Goal: Navigation & Orientation: Find specific page/section

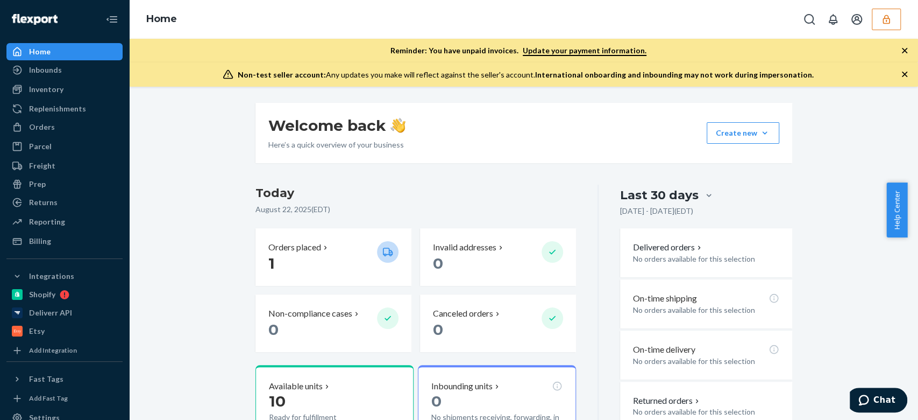
scroll to position [39, 0]
click at [879, 23] on button "button" at bounding box center [886, 20] width 29 height 22
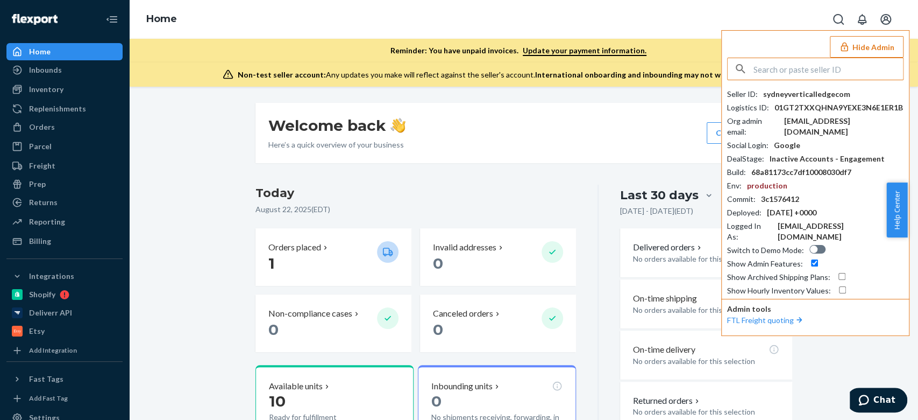
click at [800, 70] on input "text" at bounding box center [829, 69] width 150 height 22
type input "parkcitiestechgmailcom"
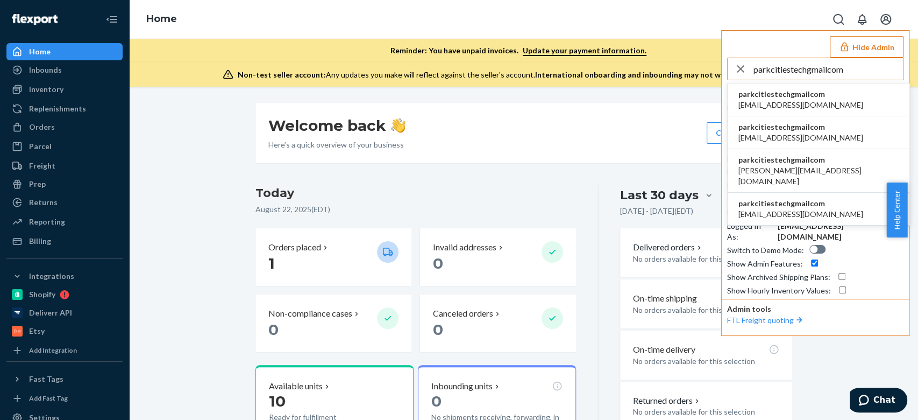
click at [782, 93] on span "parkcitiestechgmailcom" at bounding box center [801, 94] width 125 height 11
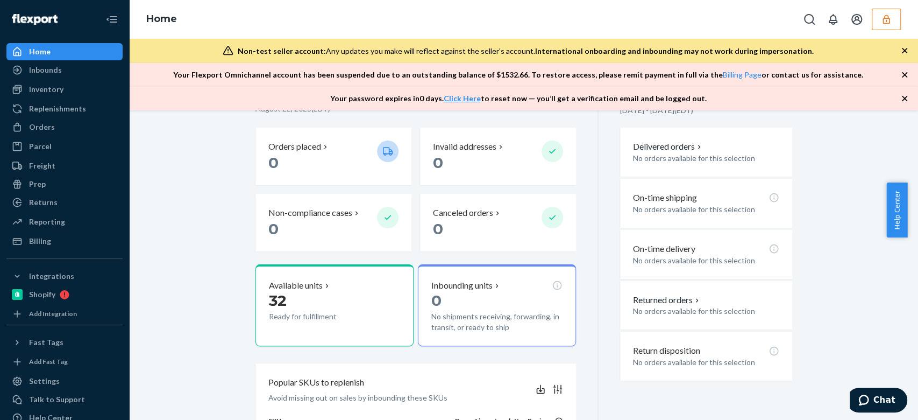
scroll to position [122, 0]
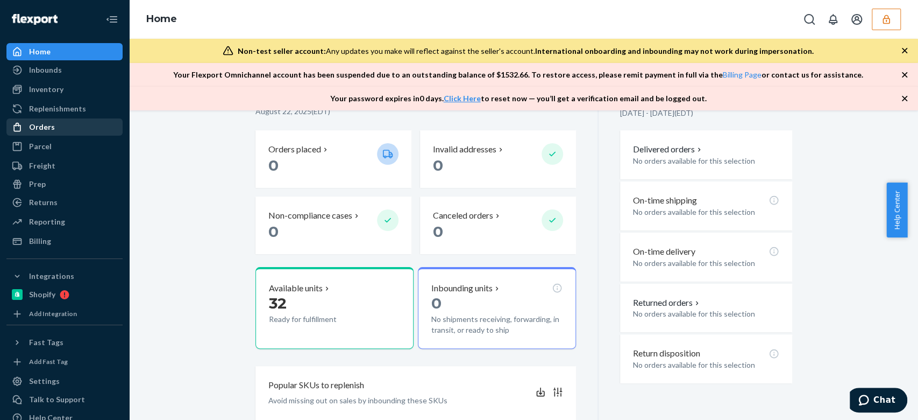
click at [60, 124] on div "Orders" at bounding box center [65, 126] width 114 height 15
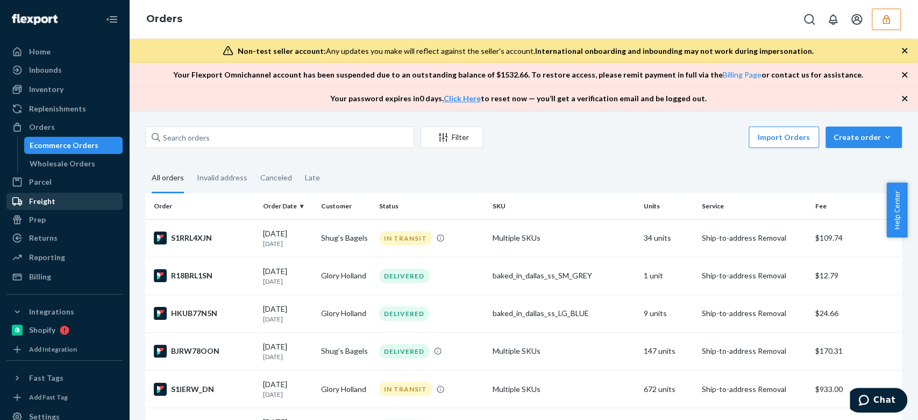
click at [57, 194] on div "Freight" at bounding box center [65, 201] width 114 height 15
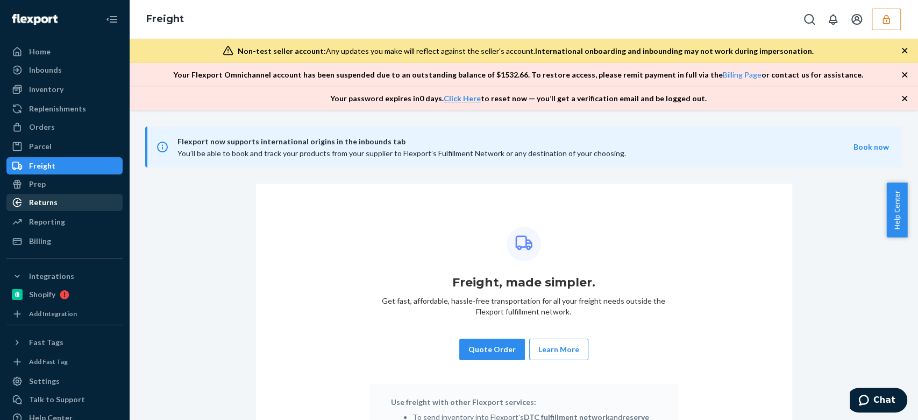
click at [53, 203] on div "Returns" at bounding box center [43, 202] width 29 height 11
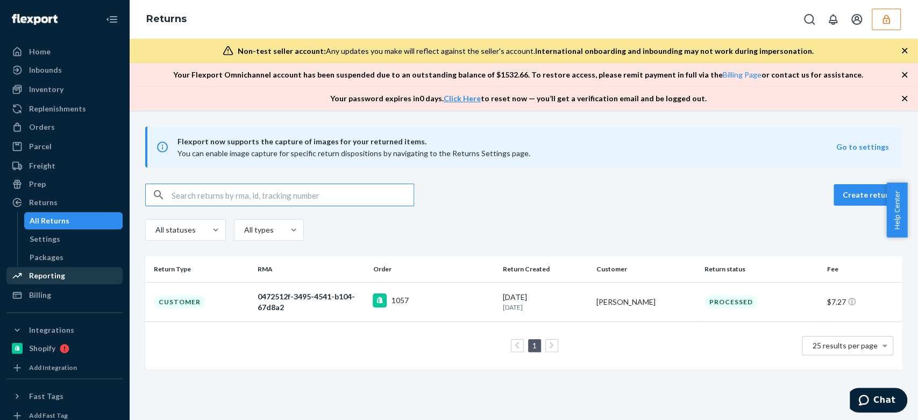
scroll to position [90, 0]
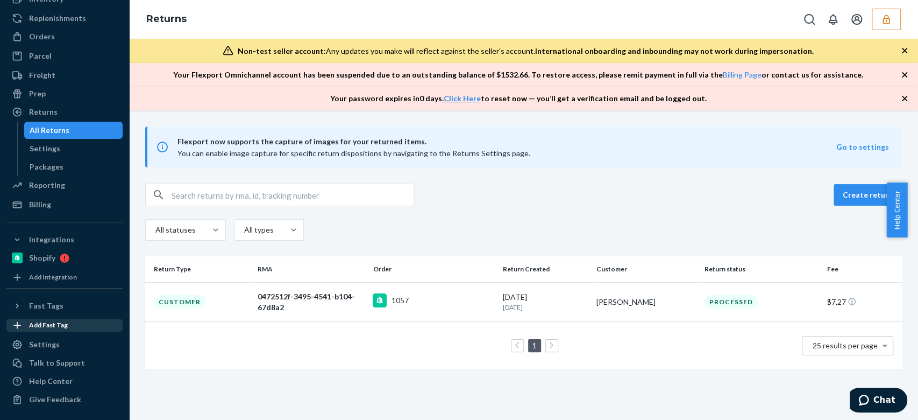
click at [43, 329] on div "Add Fast Tag" at bounding box center [65, 325] width 114 height 11
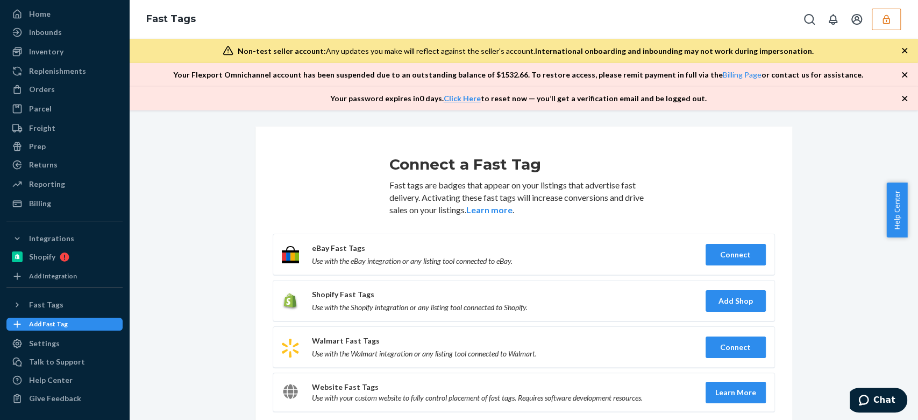
scroll to position [37, 0]
click at [44, 339] on div "Settings" at bounding box center [44, 344] width 31 height 11
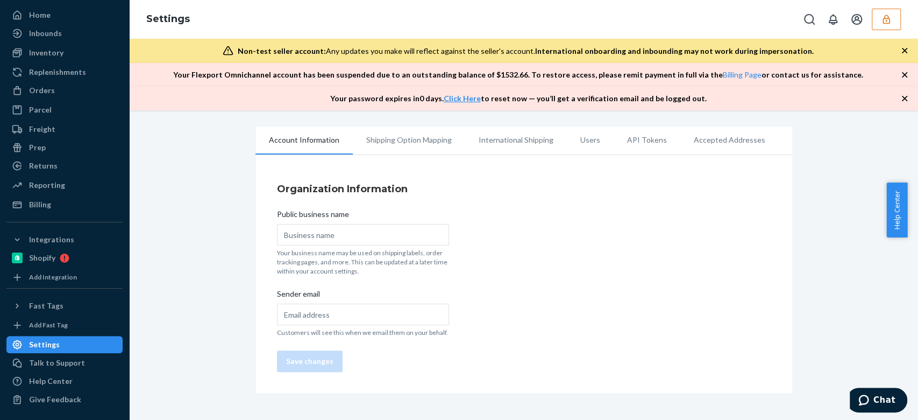
click at [409, 134] on li "Shipping Option Mapping" at bounding box center [409, 139] width 112 height 27
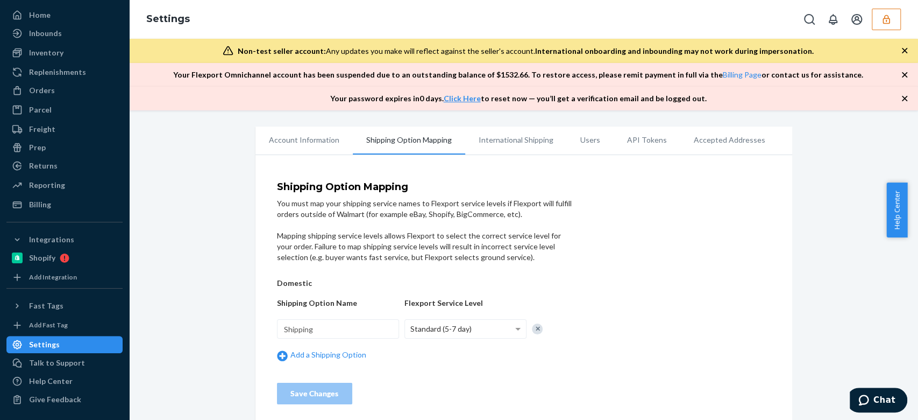
click at [519, 134] on li "International Shipping" at bounding box center [516, 139] width 102 height 27
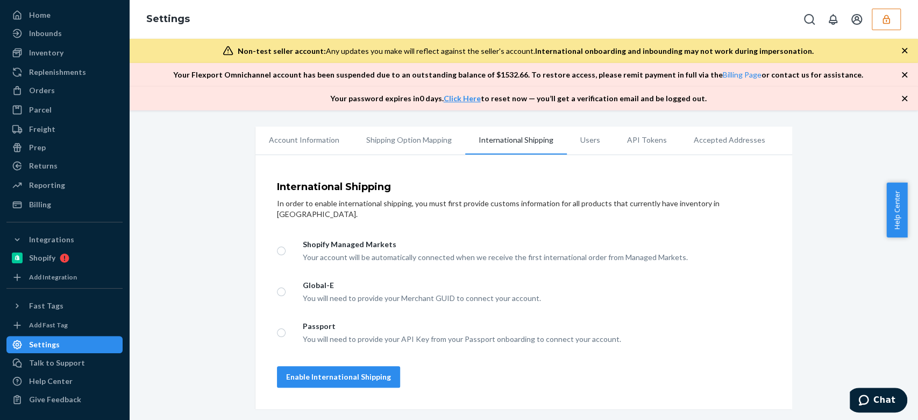
click at [567, 140] on li "Users" at bounding box center [590, 139] width 47 height 27
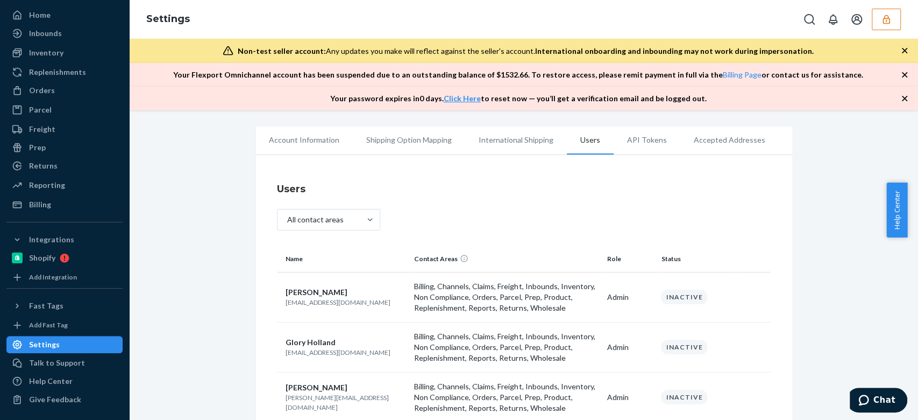
click at [649, 140] on li "API Tokens" at bounding box center [647, 139] width 67 height 27
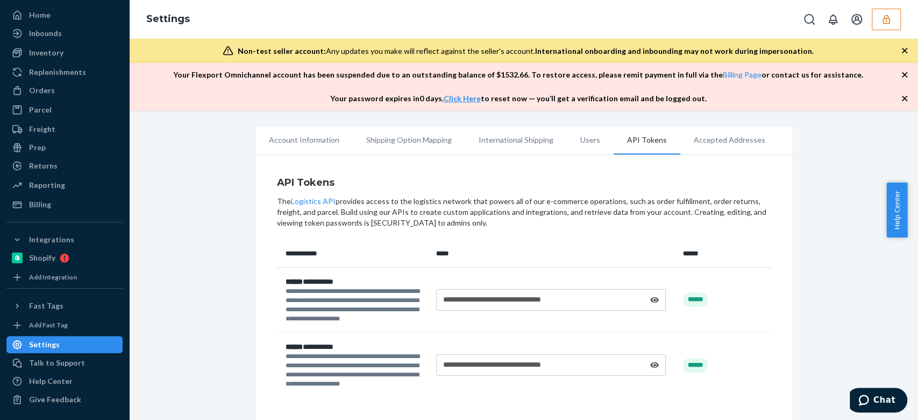
click at [703, 141] on li "Accepted Addresses" at bounding box center [729, 139] width 98 height 27
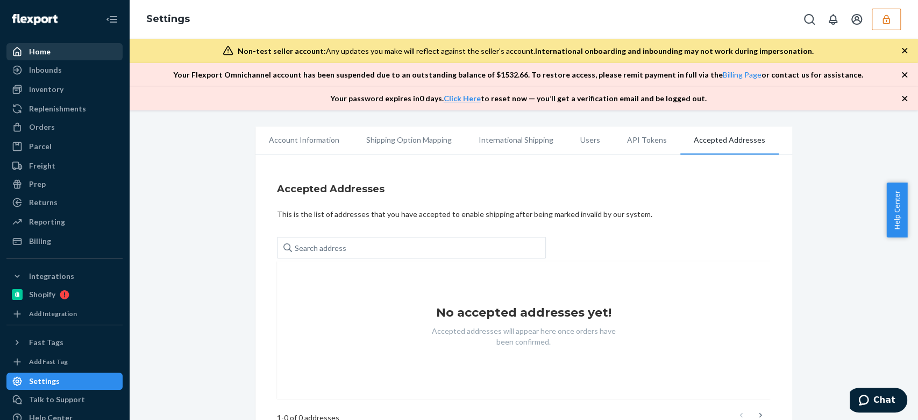
click at [65, 51] on div "Home" at bounding box center [65, 51] width 114 height 15
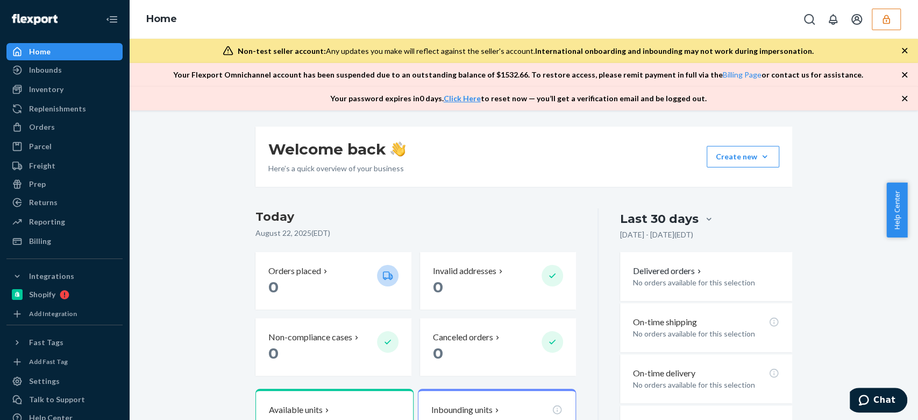
click at [887, 22] on icon "button" at bounding box center [886, 19] width 11 height 11
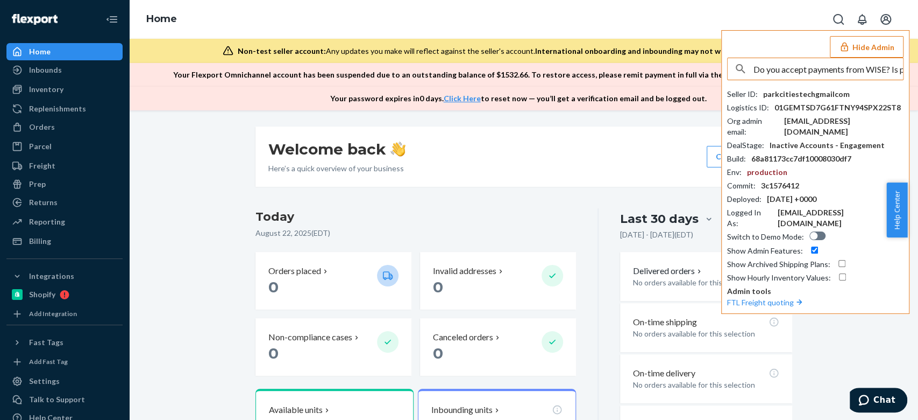
scroll to position [0, 119]
type input "Do you accept payments from WISE? Is possible to pay by wire transfer ?"
click at [729, 61] on div "button" at bounding box center [741, 69] width 26 height 22
click at [812, 70] on input "text" at bounding box center [829, 69] width 150 height 22
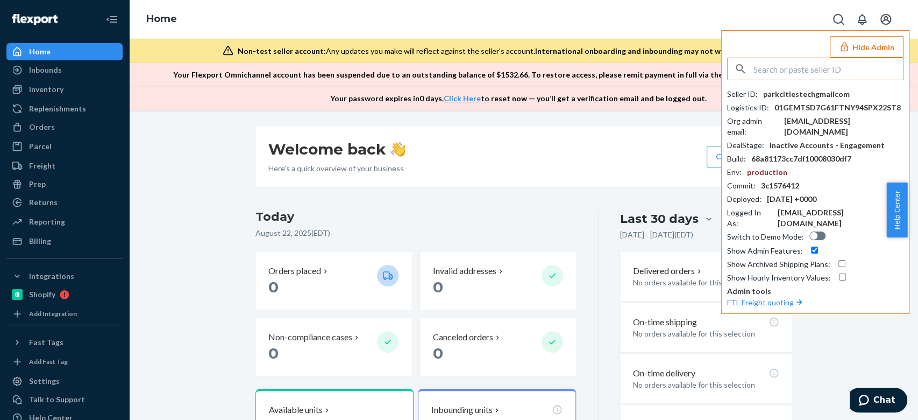
paste input "karimpetitkromlimitedcom"
type input "karimpetitkromlimitedcom"
click at [813, 97] on span "karimpetitkromlimitedcom" at bounding box center [819, 94] width 160 height 11
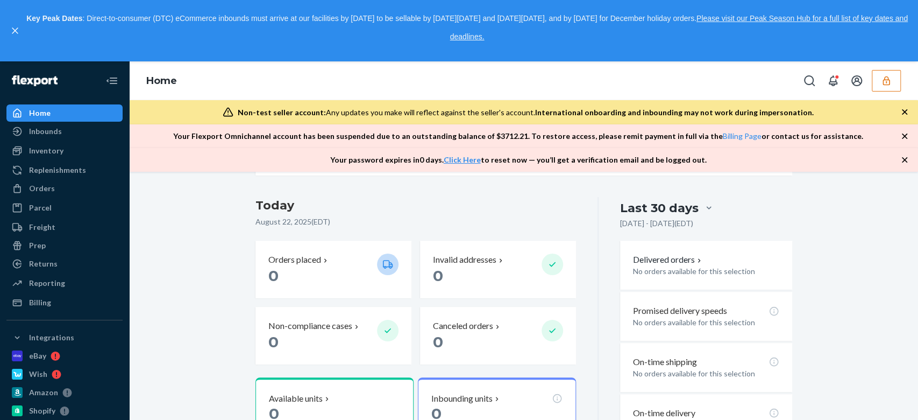
scroll to position [69, 0]
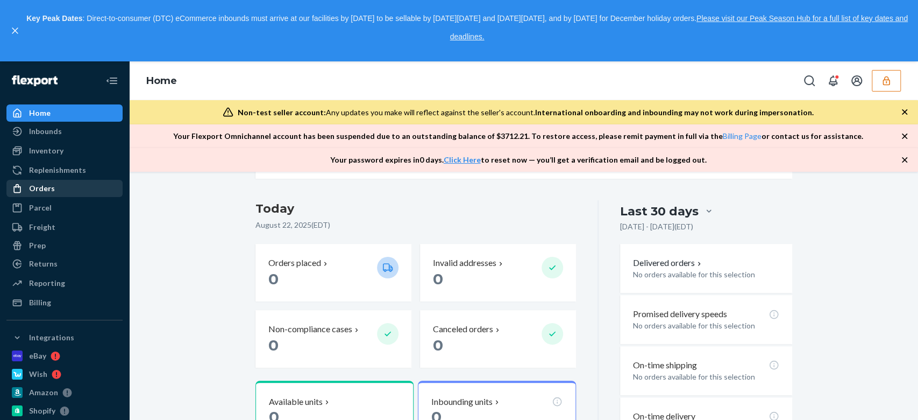
click at [53, 181] on div "Orders" at bounding box center [65, 188] width 114 height 15
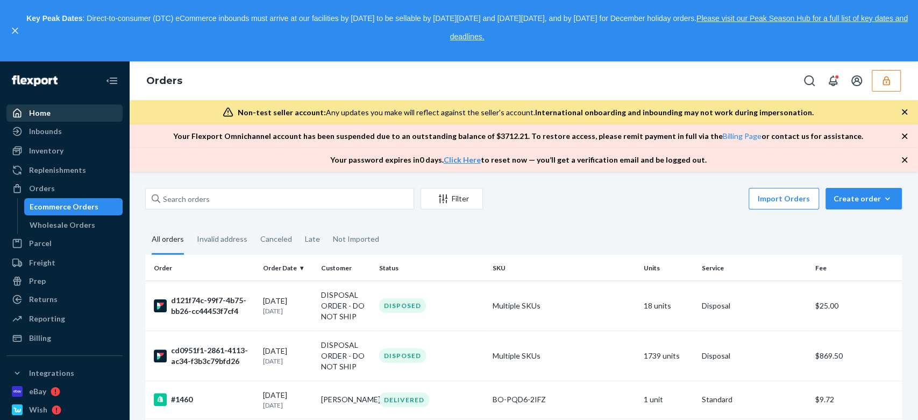
click at [41, 117] on div "Home" at bounding box center [40, 113] width 22 height 11
